Goal: Check status: Check status

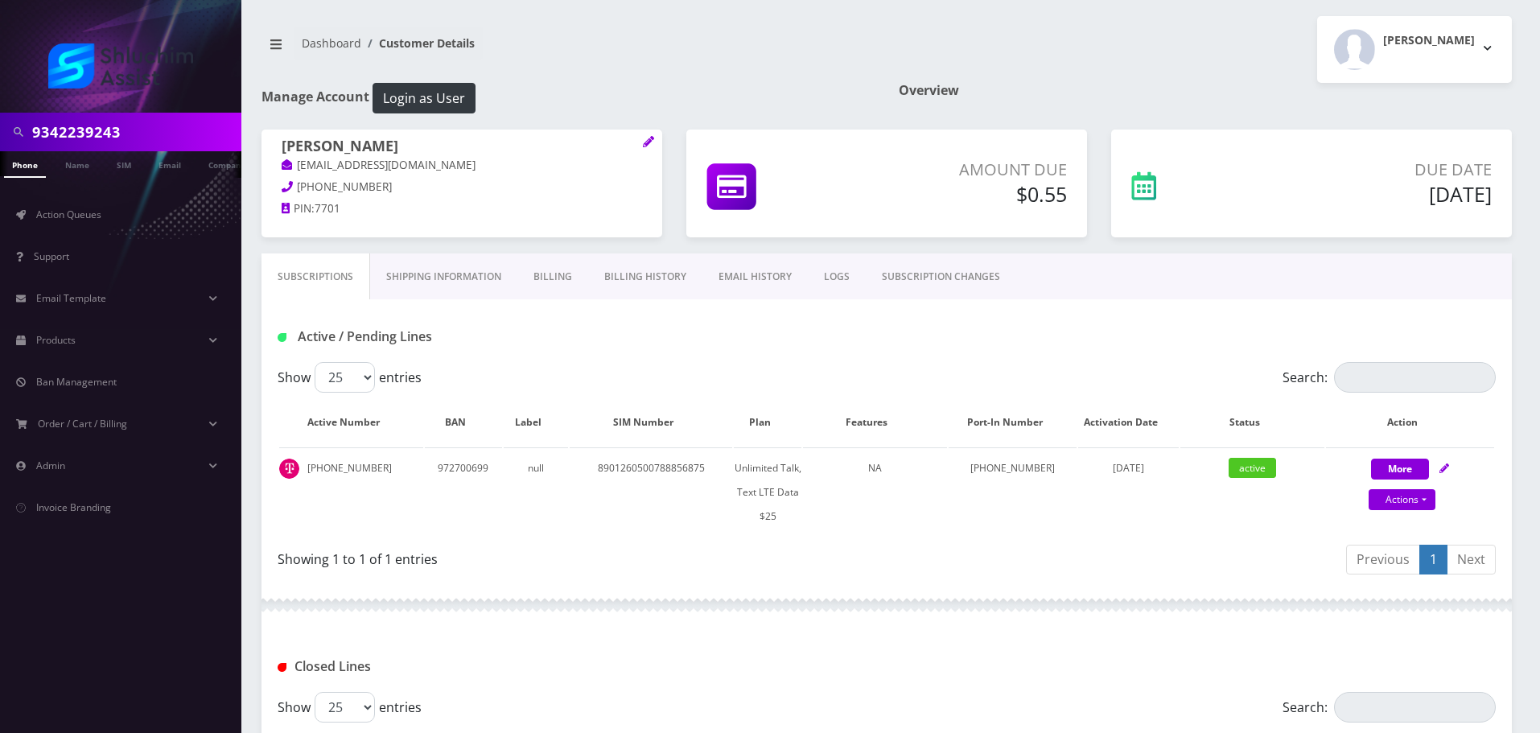
click at [163, 146] on input "9342239243" at bounding box center [134, 132] width 205 height 31
click at [148, 133] on input "text" at bounding box center [134, 132] width 205 height 31
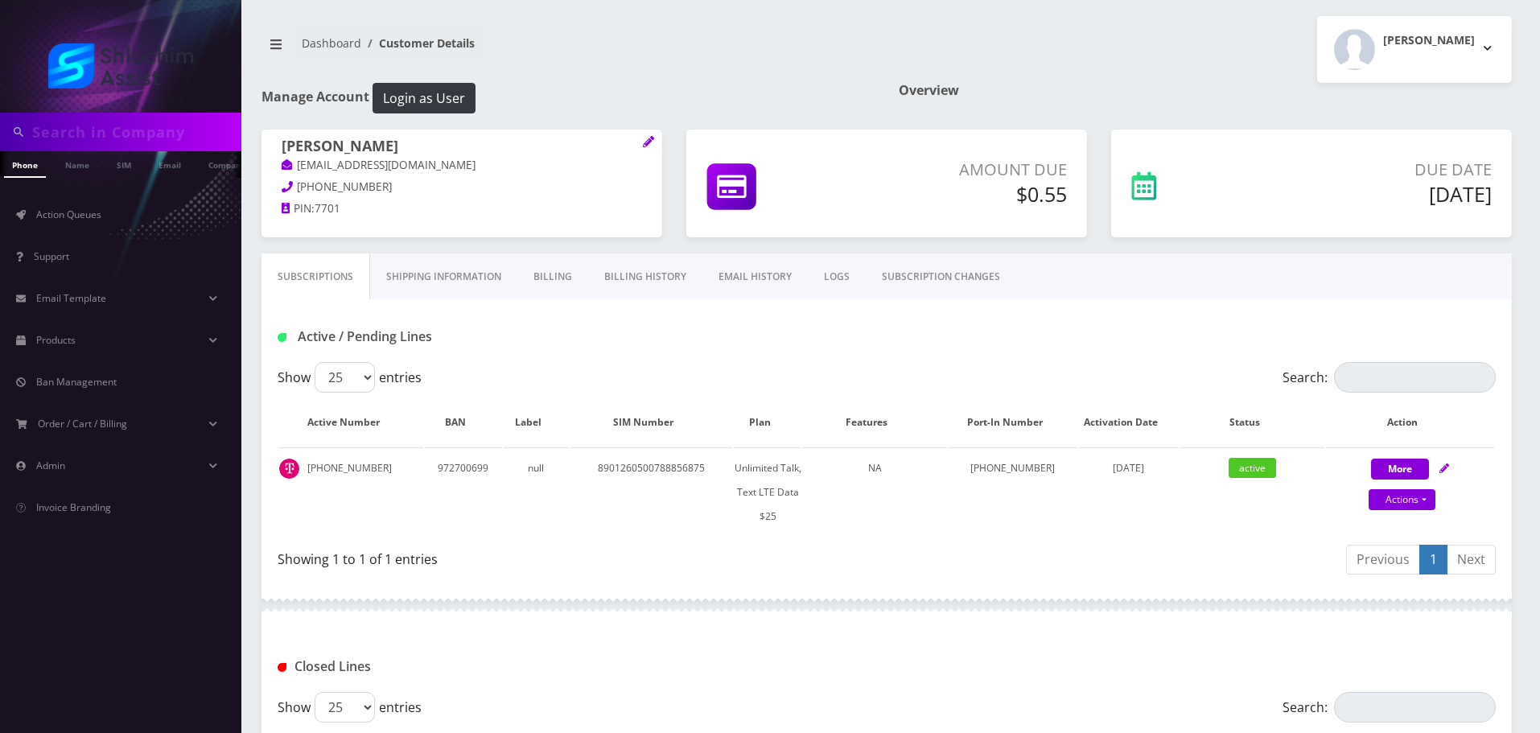
paste input "9299795613"
type input "9299795613"
click at [253, 385] on div "Subscriptions Shipping Information Billing Billing History EMAIL HISTORY LOGS S…" at bounding box center [886, 565] width 1275 height 625
click at [138, 137] on input "9299795613" at bounding box center [134, 132] width 205 height 31
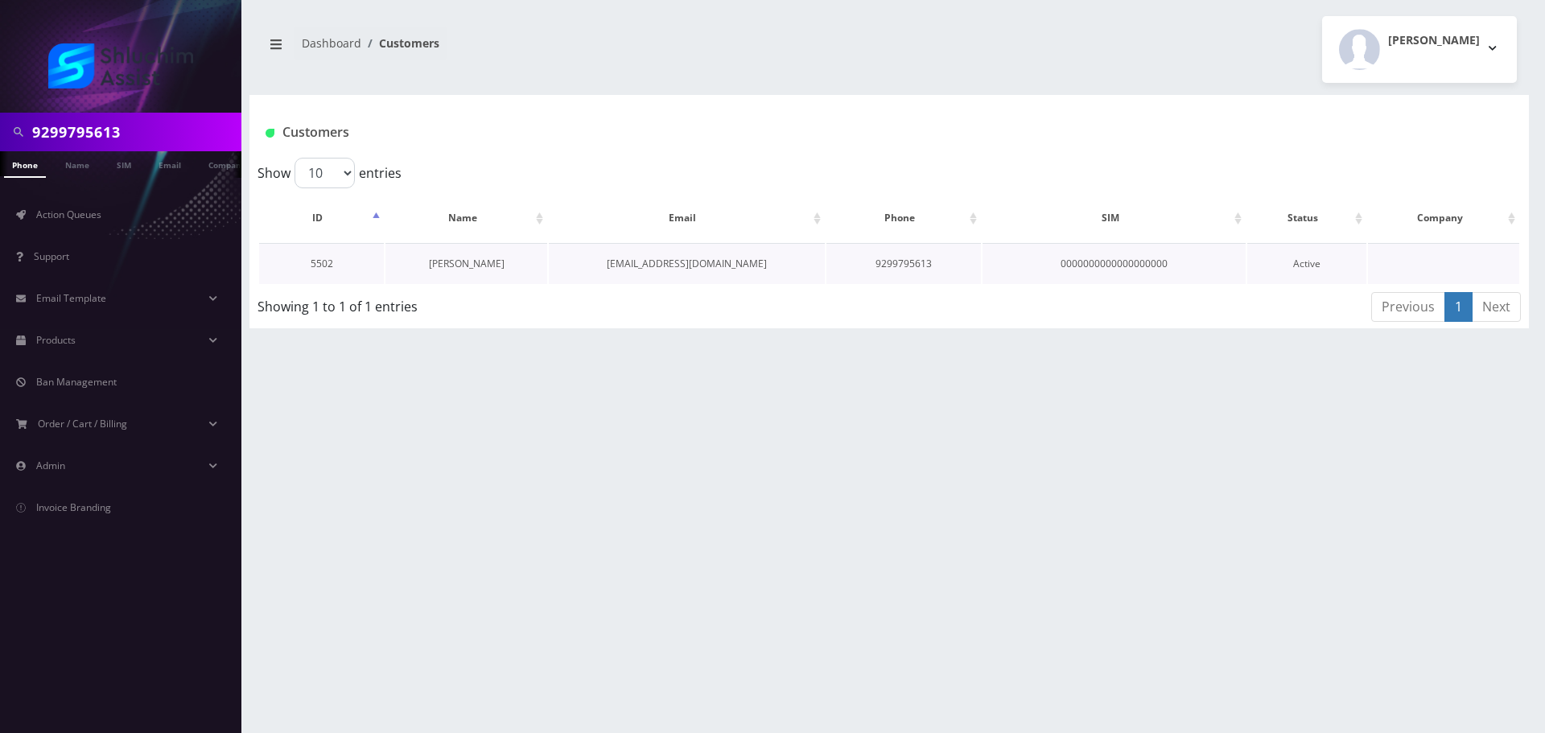
click at [452, 261] on link "Chani Dadon" at bounding box center [467, 264] width 76 height 14
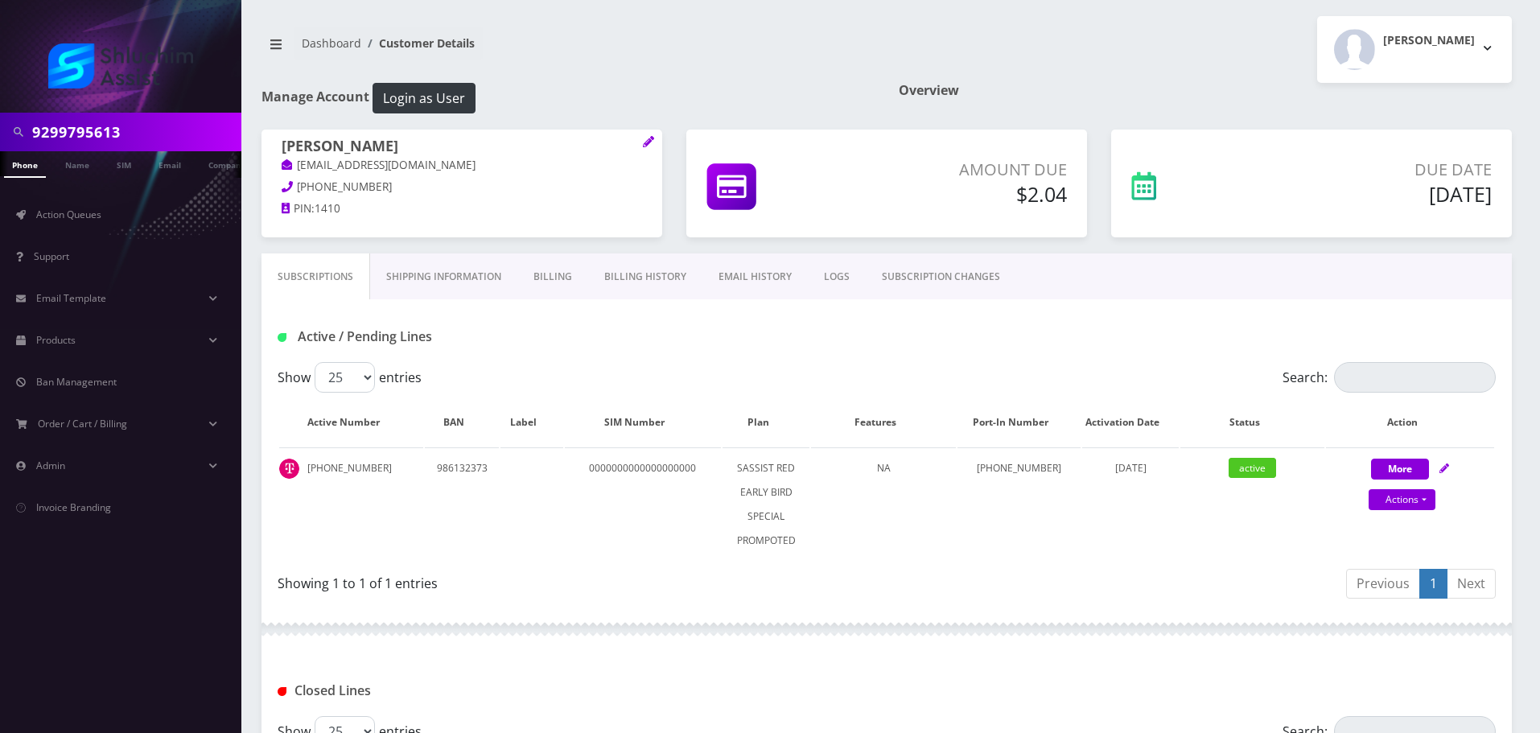
click at [665, 267] on link "Billing History" at bounding box center [645, 276] width 114 height 47
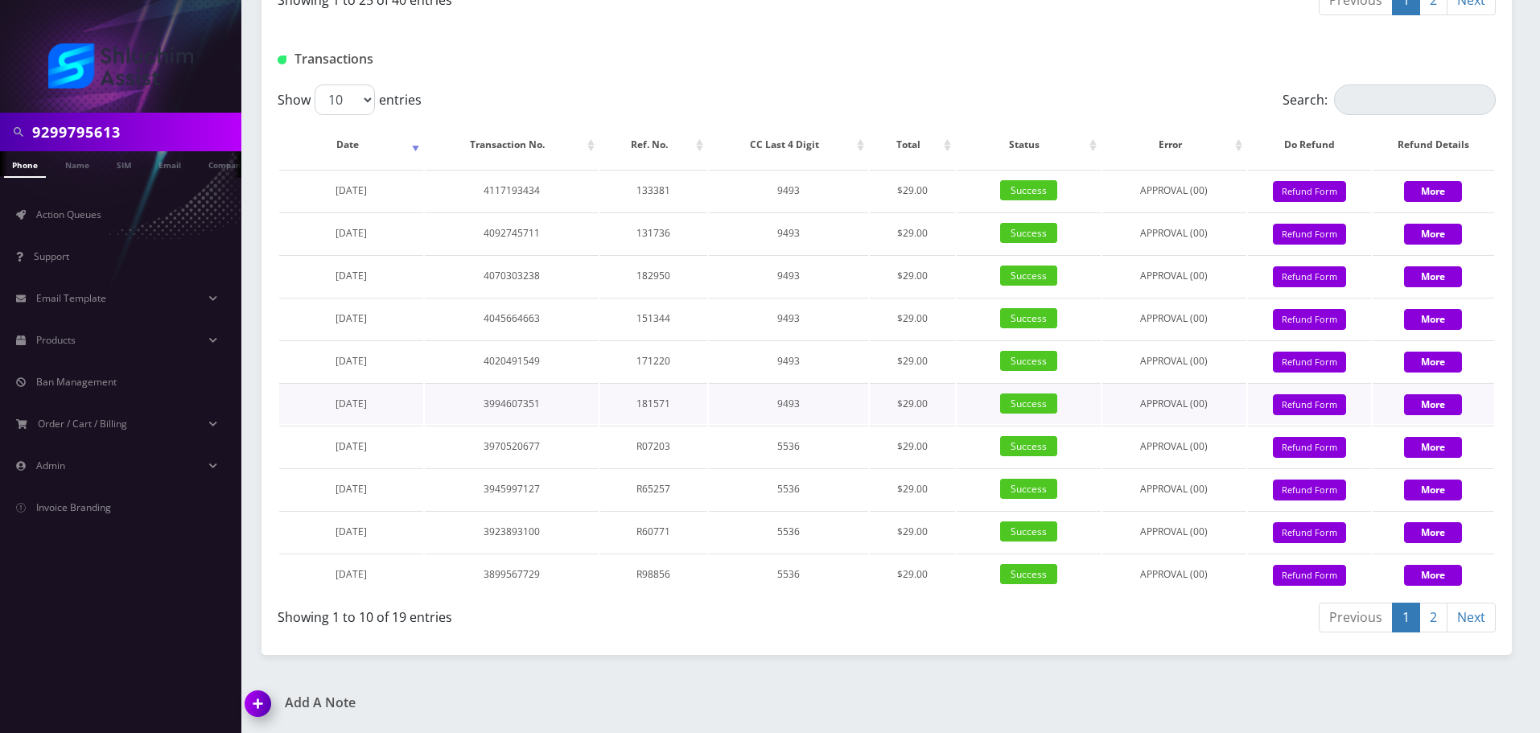
scroll to position [1892, 0]
click at [578, 196] on td "4117193434" at bounding box center [511, 190] width 173 height 41
drag, startPoint x: 505, startPoint y: 196, endPoint x: 639, endPoint y: 197, distance: 134.4
click at [636, 197] on tr "August 15, 2025 4117193434 133381 9493 $29.00 Success APPROVAL (00) 29 Give Cre…" at bounding box center [886, 190] width 1215 height 41
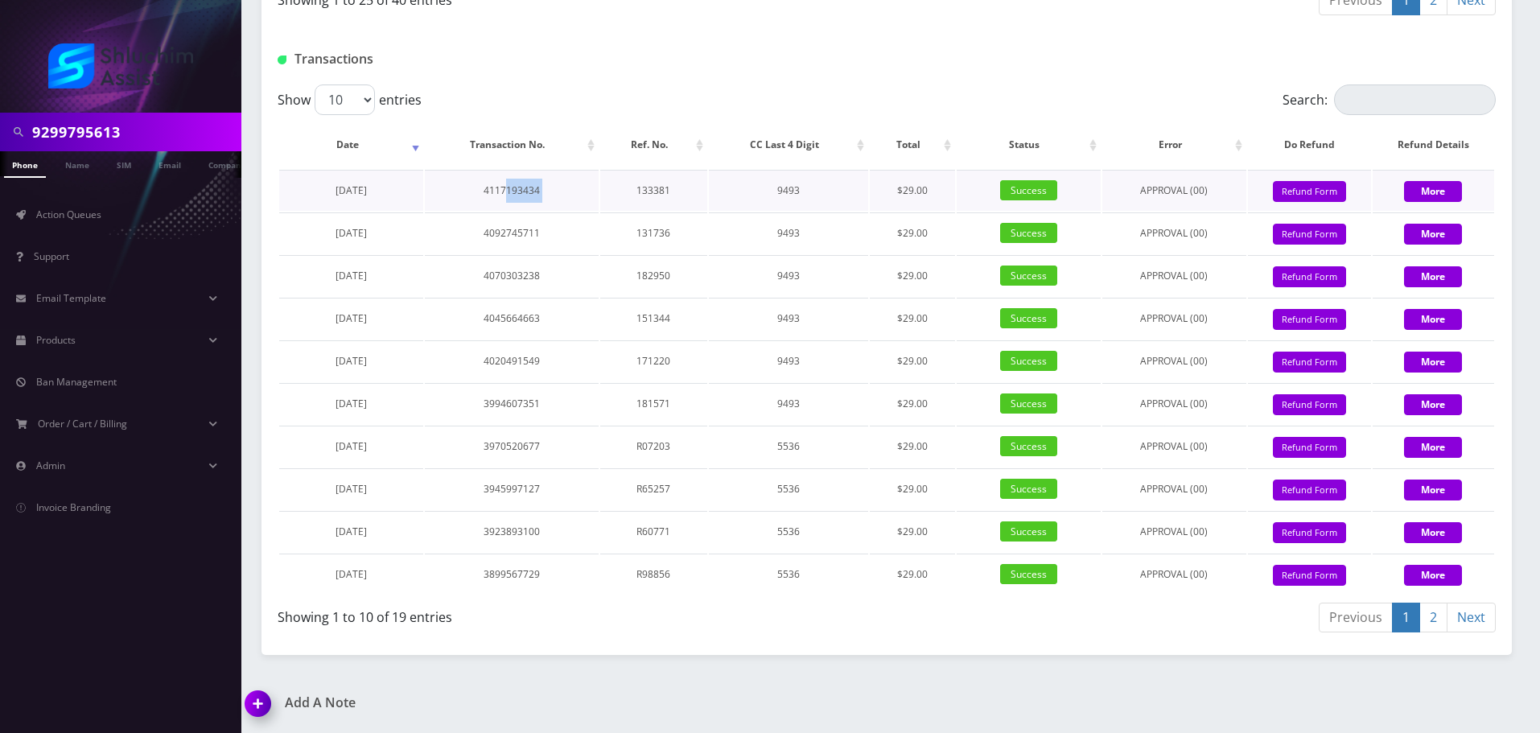
click at [639, 197] on td "133381" at bounding box center [653, 190] width 107 height 41
drag, startPoint x: 677, startPoint y: 209, endPoint x: 693, endPoint y: 209, distance: 16.1
click at [693, 209] on tr "August 15, 2025 4117193434 133381 9493 $29.00 Success APPROVAL (00) 29 Give Cre…" at bounding box center [886, 190] width 1215 height 41
click at [693, 209] on td "133381" at bounding box center [653, 190] width 107 height 41
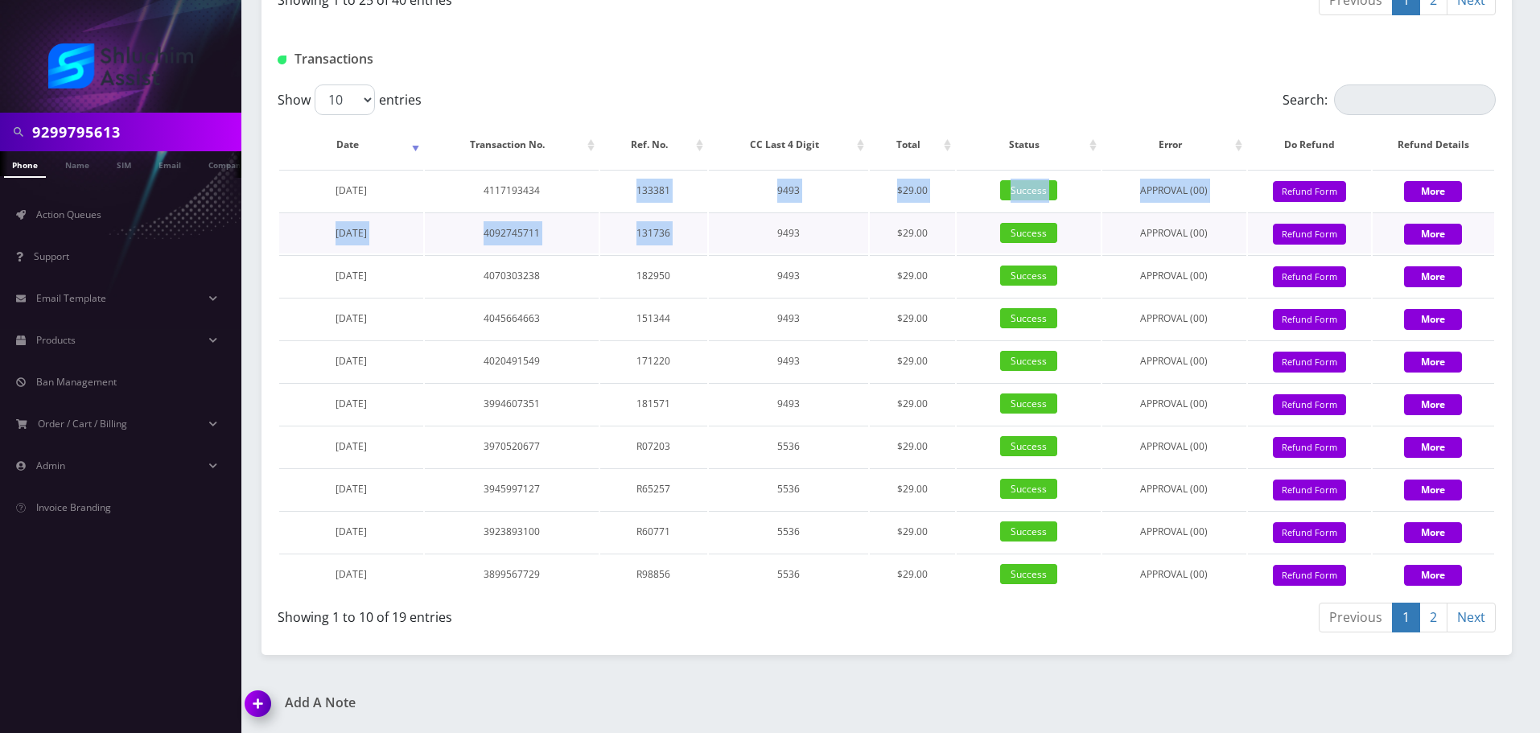
drag, startPoint x: 603, startPoint y: 200, endPoint x: 741, endPoint y: 224, distance: 140.6
click at [741, 224] on tbody "August 15, 2025 4117193434 133381 9493 $29.00 Success APPROVAL (00) 29 Give Cre…" at bounding box center [886, 382] width 1215 height 425
click at [741, 224] on td "9493" at bounding box center [789, 232] width 160 height 41
drag, startPoint x: 702, startPoint y: 223, endPoint x: 757, endPoint y: 234, distance: 56.7
click at [754, 233] on tbody "August 15, 2025 4117193434 133381 9493 $29.00 Success APPROVAL (00) 29 Give Cre…" at bounding box center [886, 382] width 1215 height 425
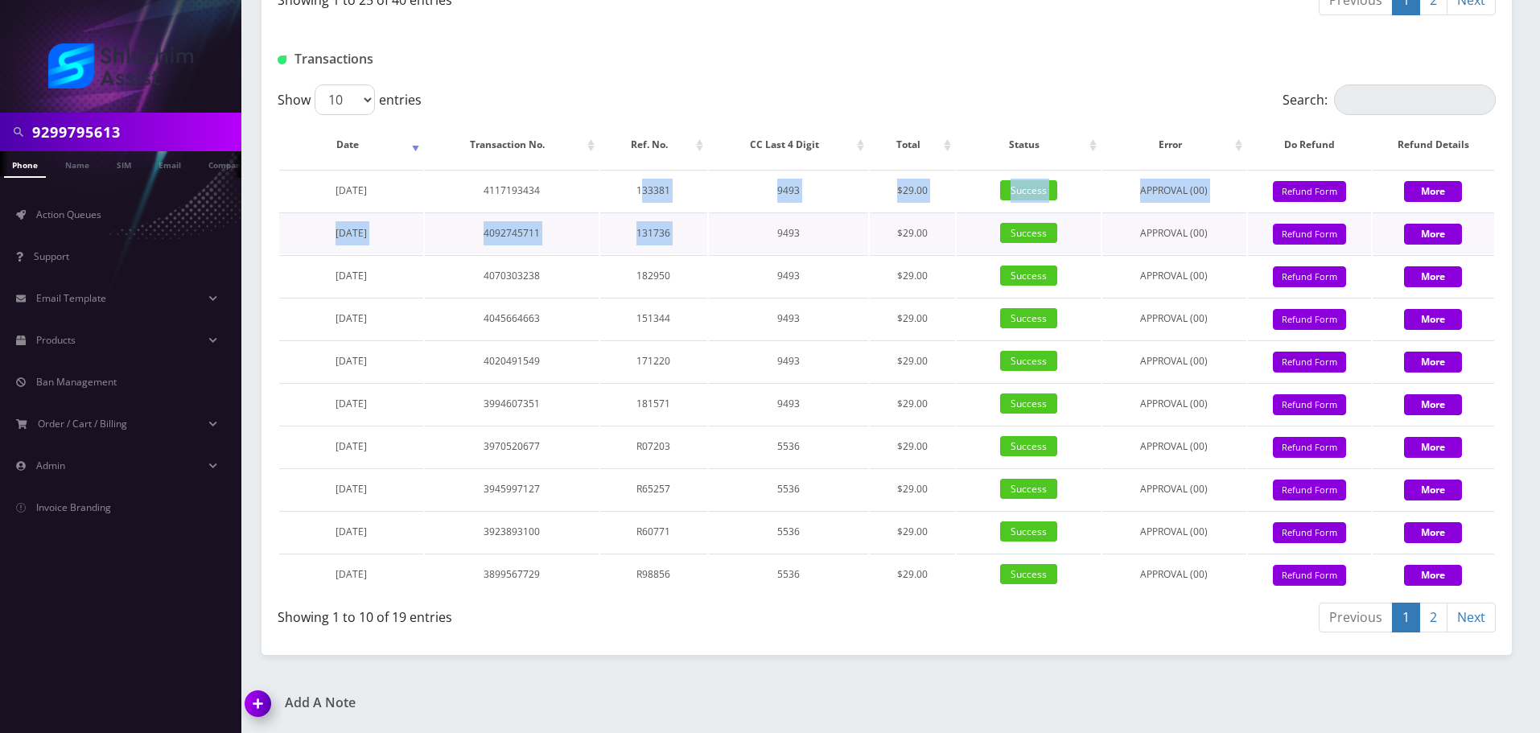
click at [757, 234] on td "9493" at bounding box center [789, 232] width 160 height 41
drag, startPoint x: 685, startPoint y: 220, endPoint x: 716, endPoint y: 228, distance: 32.4
click at [713, 227] on tbody "August 15, 2025 4117193434 133381 9493 $29.00 Success APPROVAL (00) 29 Give Cre…" at bounding box center [886, 382] width 1215 height 425
click at [716, 228] on td "9493" at bounding box center [789, 232] width 160 height 41
